Goal: Book appointment/travel/reservation

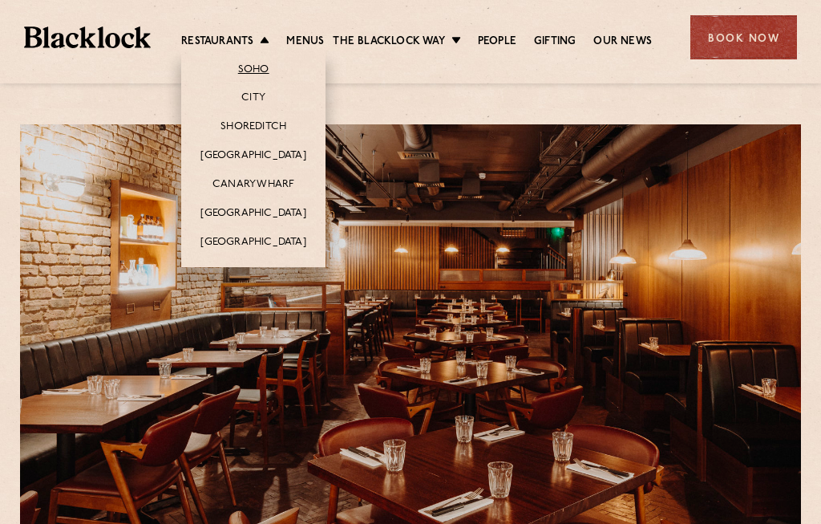
click at [266, 63] on link "Soho" at bounding box center [253, 70] width 31 height 16
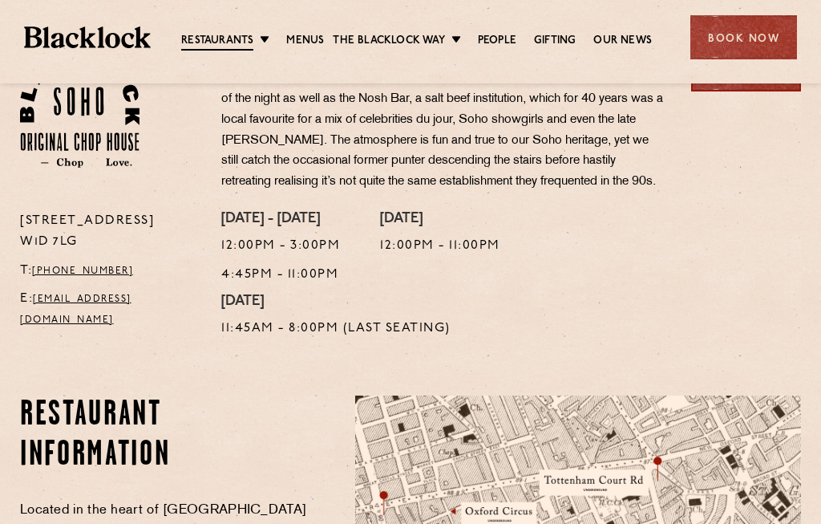
scroll to position [577, 0]
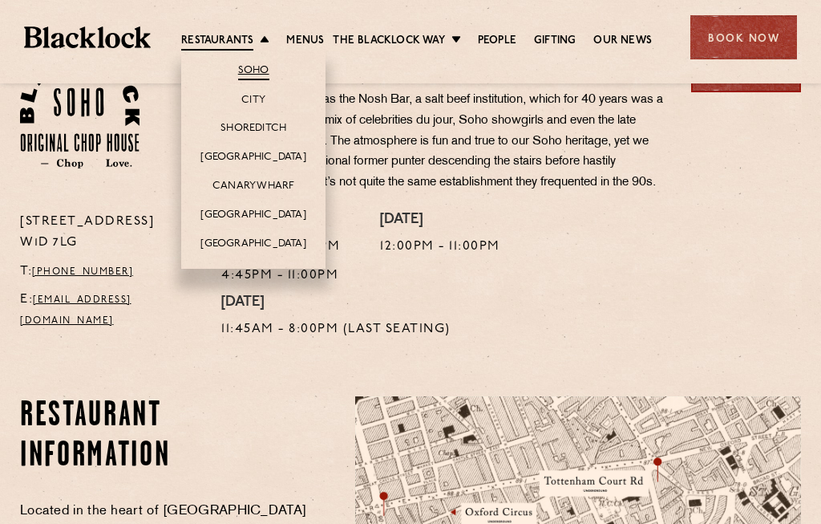
click at [258, 71] on link "Soho" at bounding box center [253, 72] width 31 height 18
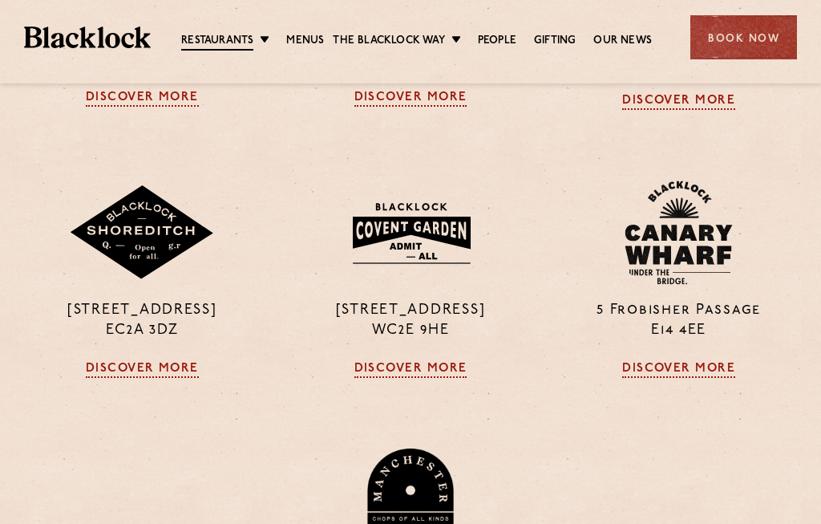
scroll to position [897, 0]
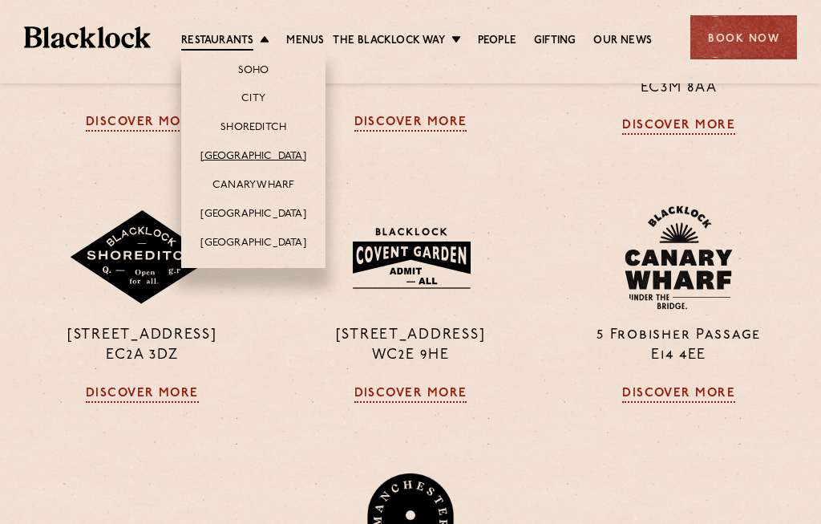
click at [280, 155] on link "[GEOGRAPHIC_DATA]" at bounding box center [253, 156] width 105 height 16
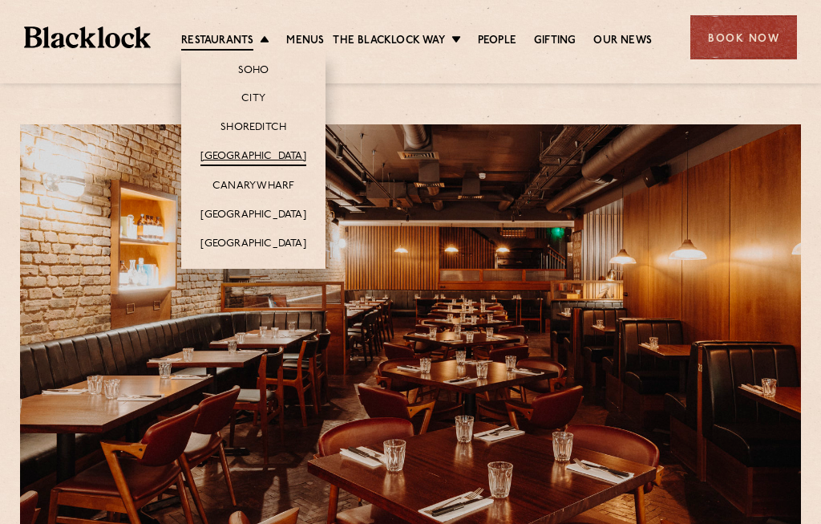
click at [277, 152] on link "[GEOGRAPHIC_DATA]" at bounding box center [253, 157] width 105 height 18
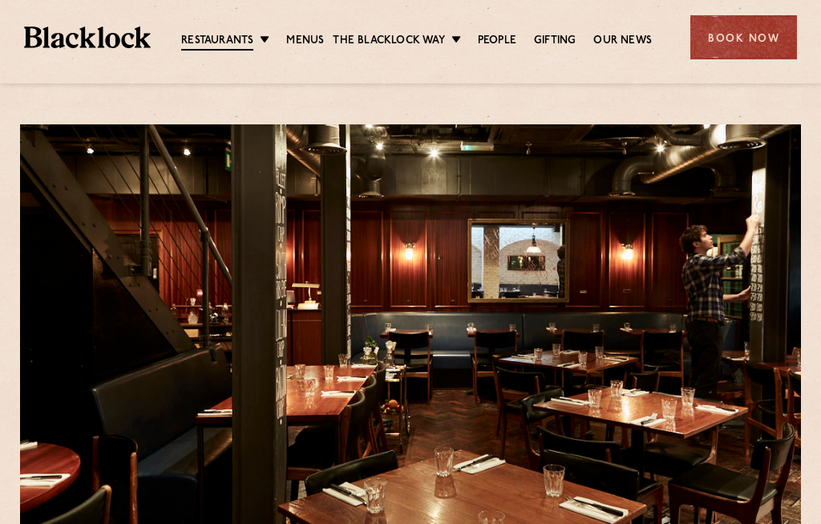
click at [742, 31] on div "Book Now" at bounding box center [744, 37] width 107 height 44
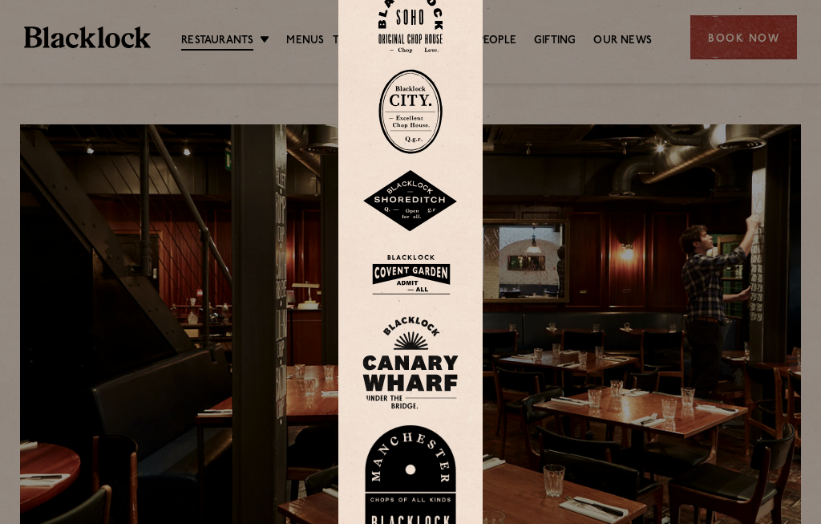
click at [404, 43] on img at bounding box center [411, 20] width 64 height 65
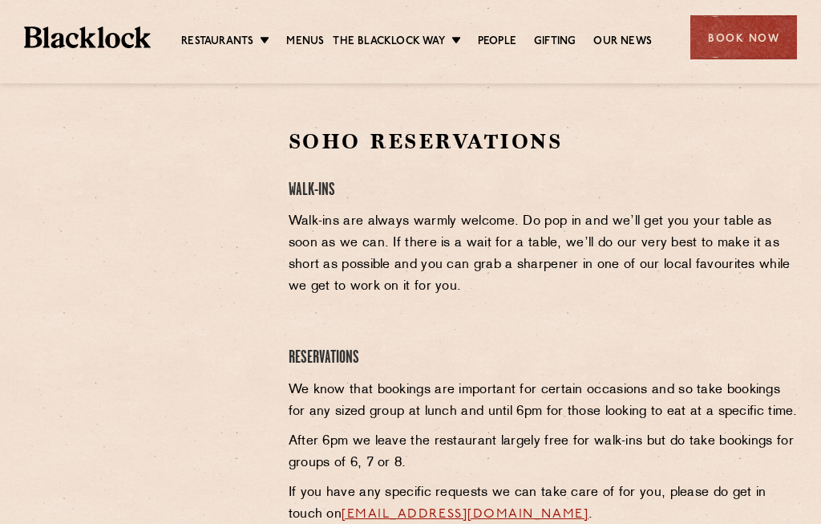
scroll to position [558, 0]
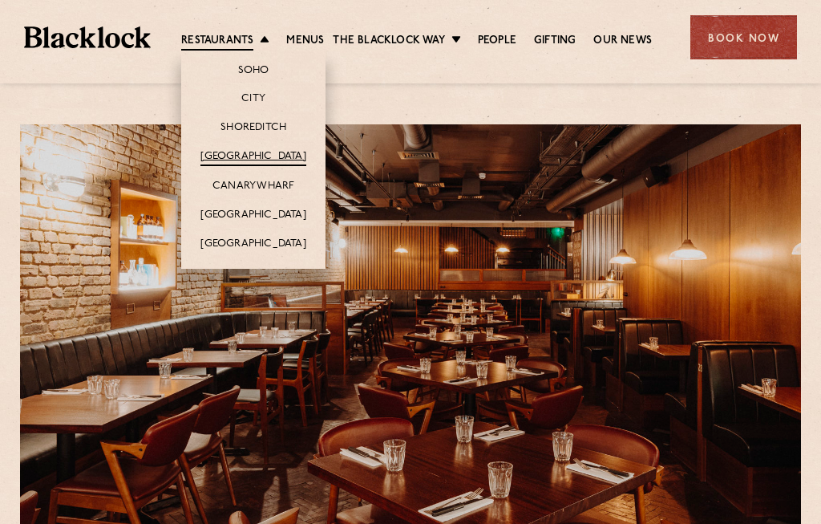
click at [270, 149] on link "[GEOGRAPHIC_DATA]" at bounding box center [253, 157] width 105 height 18
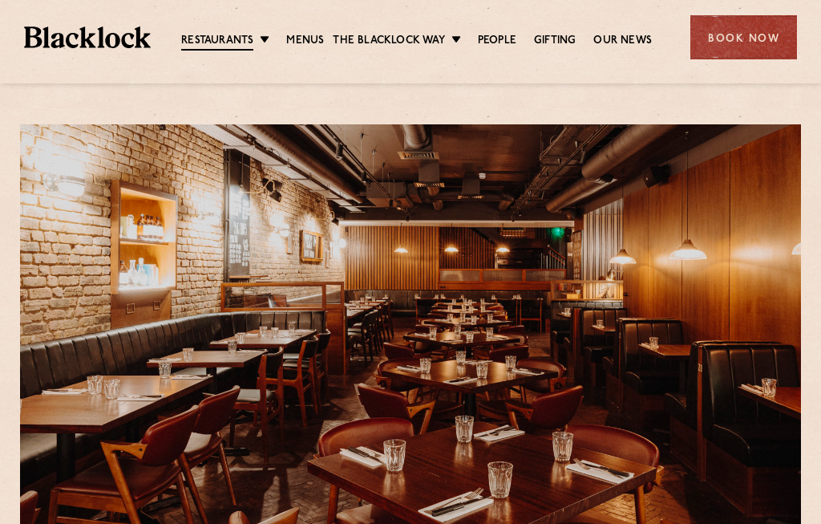
click at [745, 37] on div "Book Now" at bounding box center [744, 37] width 107 height 44
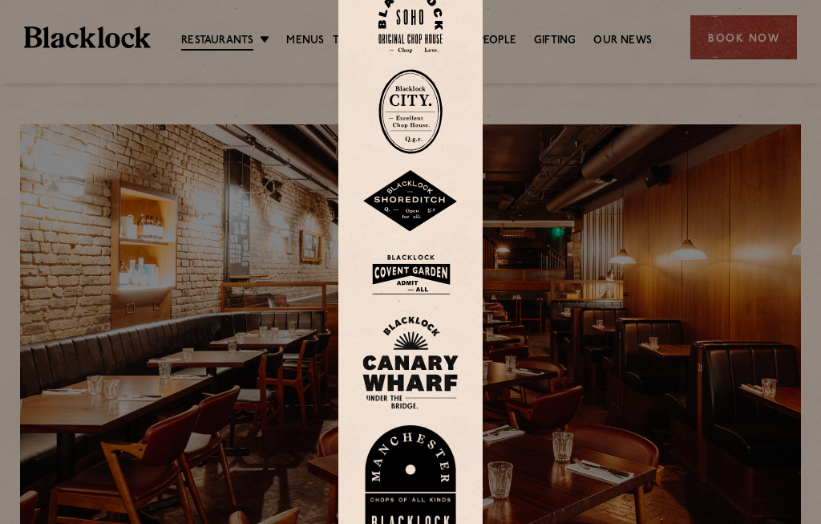
click at [410, 298] on img at bounding box center [411, 275] width 96 height 52
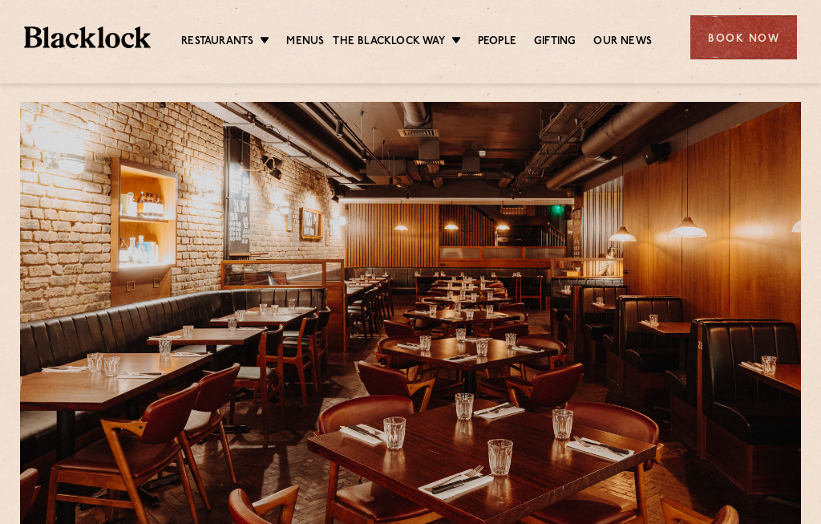
scroll to position [22, 0]
click at [308, 44] on link "Menus" at bounding box center [305, 42] width 38 height 16
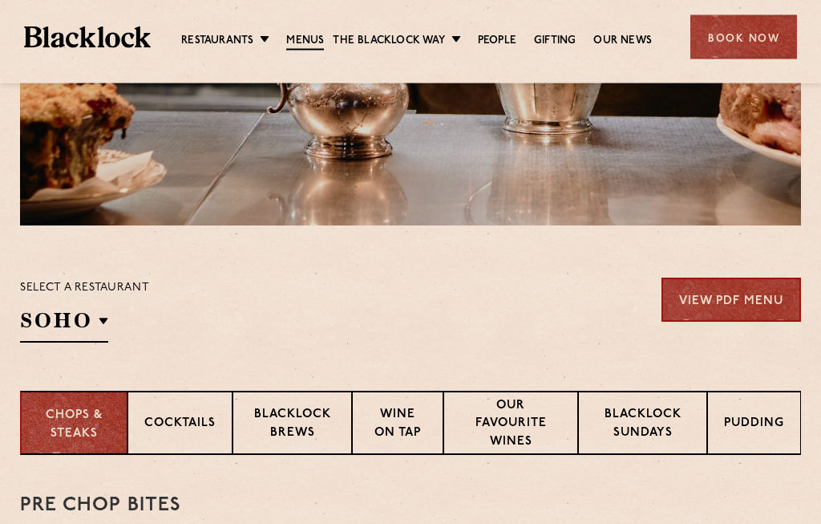
scroll to position [353, 0]
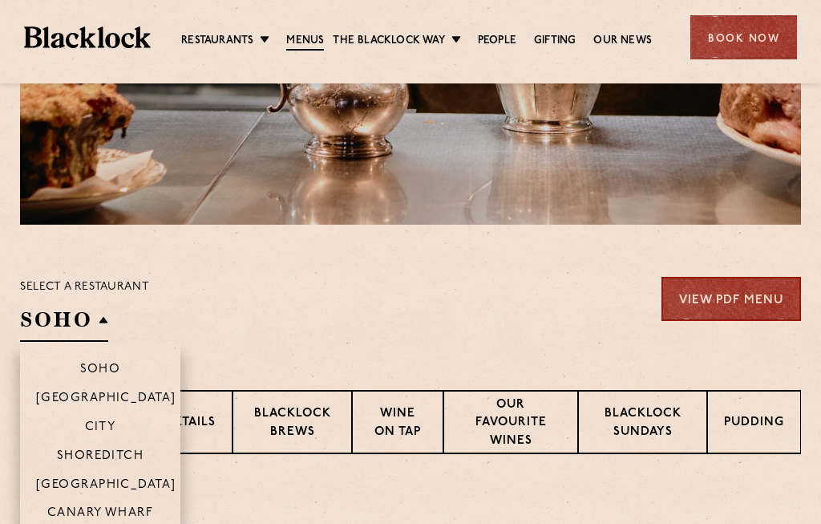
click at [103, 478] on p "[GEOGRAPHIC_DATA]" at bounding box center [106, 485] width 140 height 14
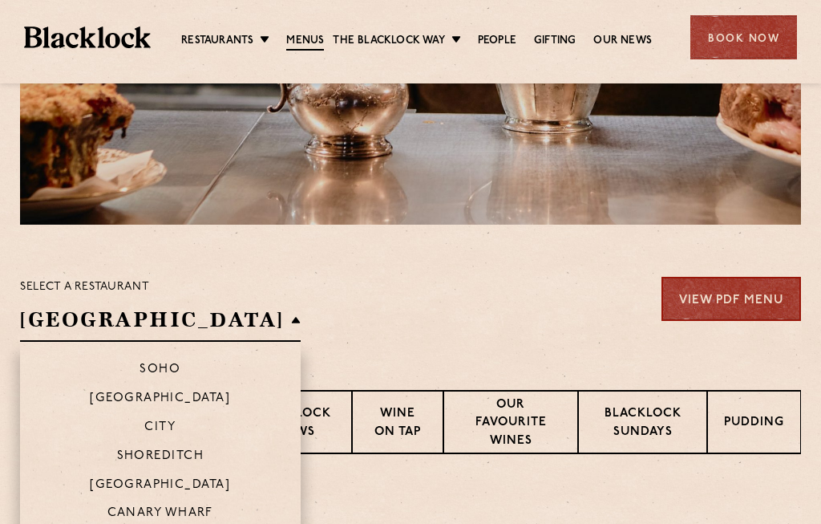
click at [170, 480] on p "[GEOGRAPHIC_DATA]" at bounding box center [160, 485] width 140 height 14
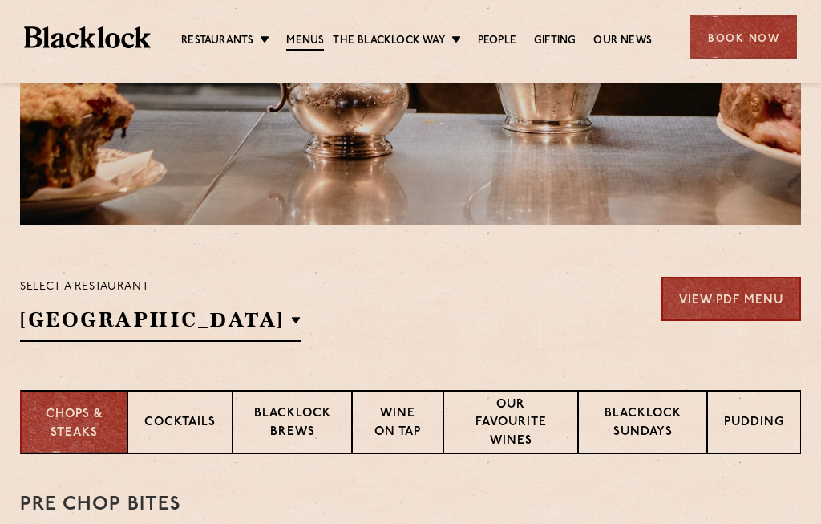
click at [458, 317] on div "Select a restaurant Covent Garden Soho Birmingham City Shoreditch Covent Garden…" at bounding box center [410, 309] width 781 height 65
click at [635, 418] on p "Blacklock Sundays" at bounding box center [642, 424] width 95 height 38
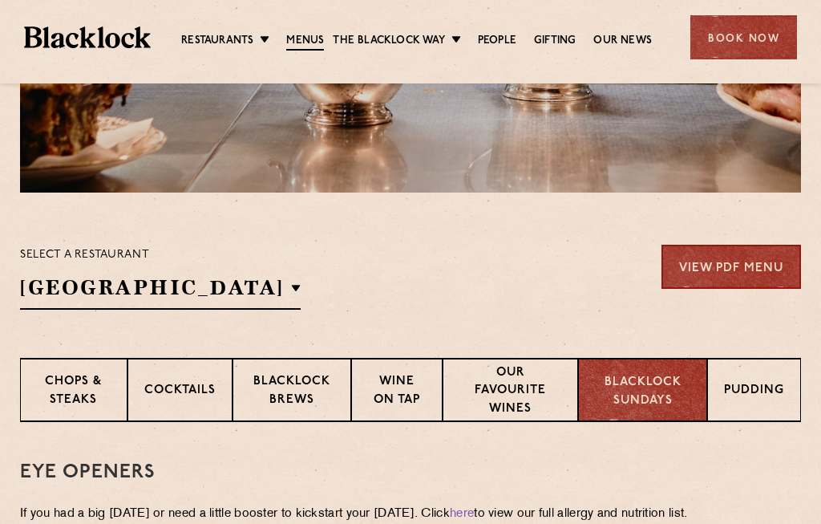
scroll to position [386, 0]
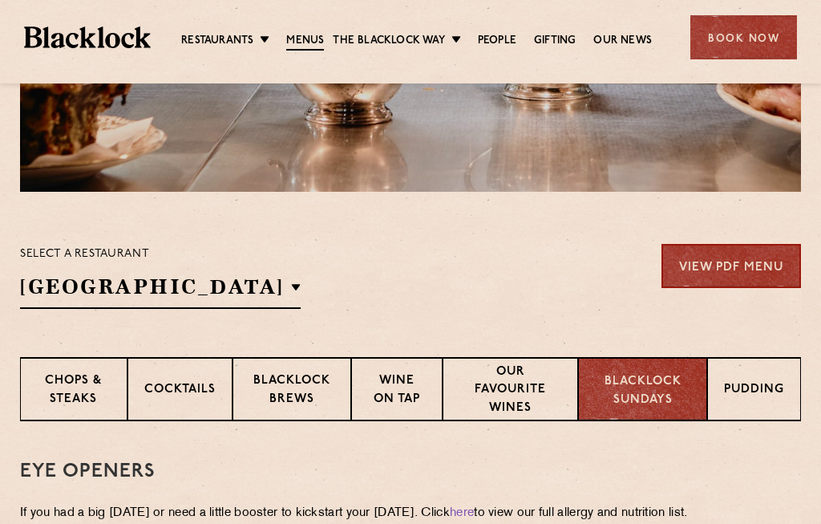
click at [736, 37] on div "Book Now" at bounding box center [744, 37] width 107 height 44
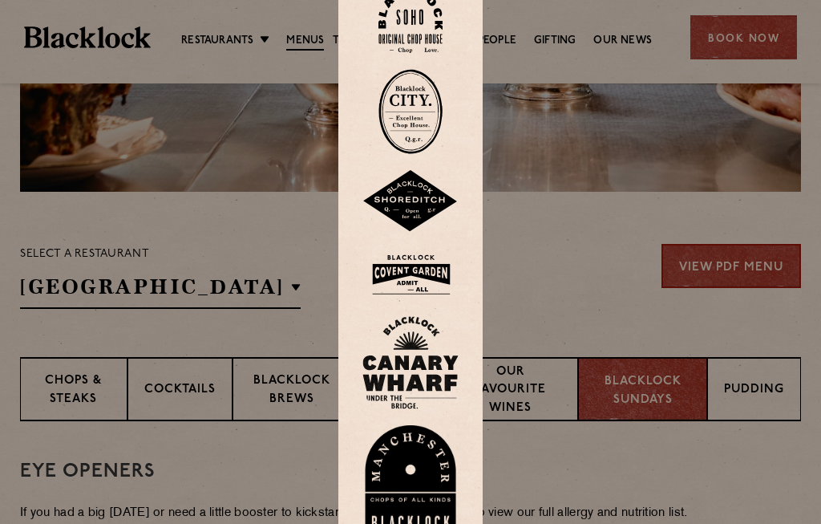
click at [409, 296] on img at bounding box center [411, 275] width 96 height 52
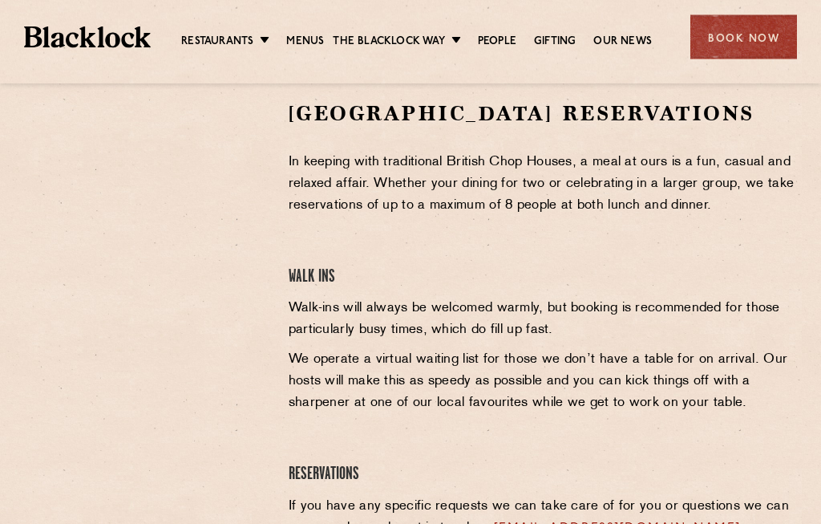
scroll to position [526, 0]
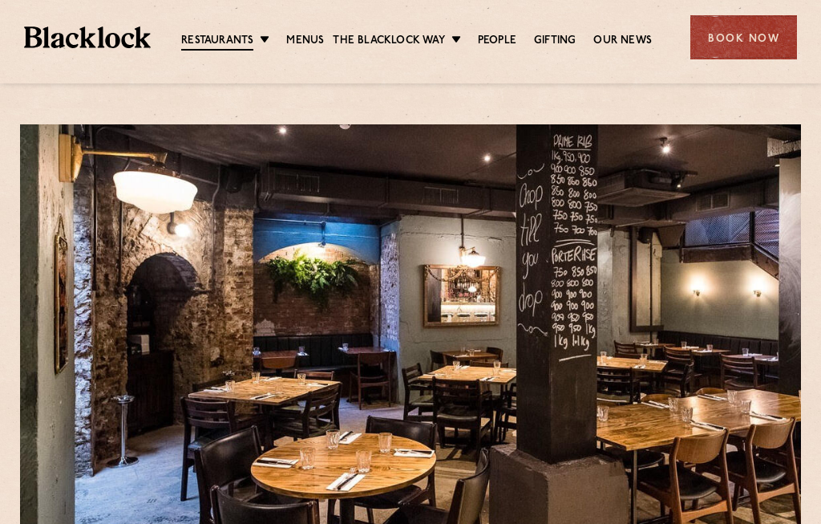
click at [748, 33] on div "Book Now" at bounding box center [744, 37] width 107 height 44
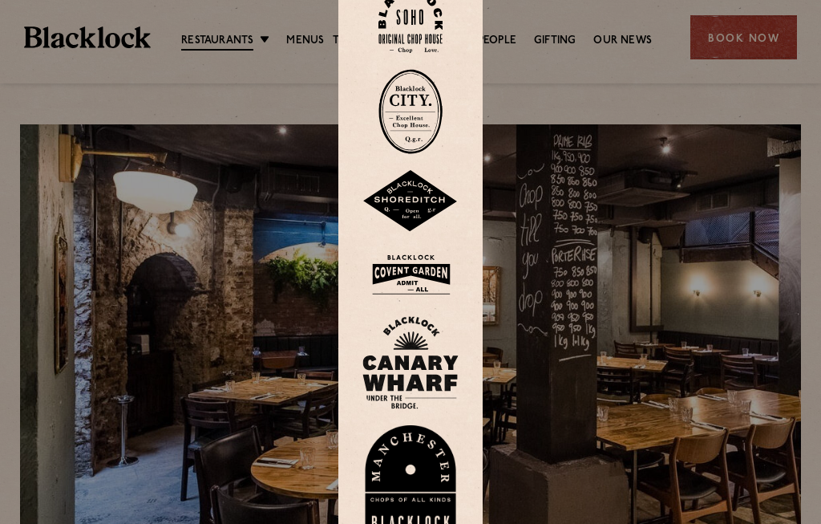
click at [408, 137] on img at bounding box center [411, 111] width 64 height 85
